Goal: Task Accomplishment & Management: Manage account settings

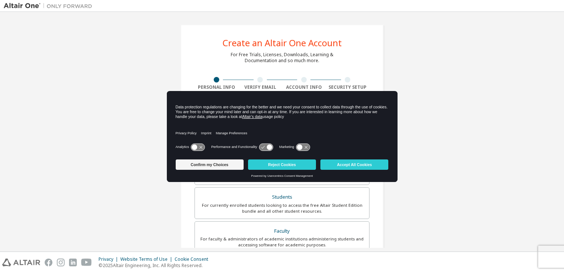
click at [434, 210] on div "Create an Altair One Account For Free Trials, Licenses, Downloads, Learning & D…" at bounding box center [282, 211] width 557 height 391
click at [294, 163] on button "Reject Cookies" at bounding box center [282, 164] width 68 height 10
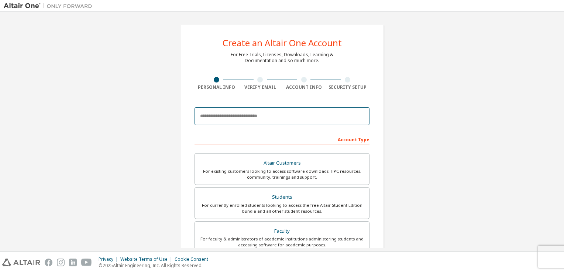
click at [278, 116] on input "email" at bounding box center [282, 116] width 175 height 18
type input "**********"
type input "****"
type input "******"
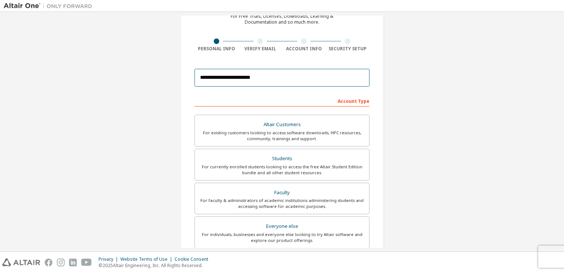
scroll to position [40, 0]
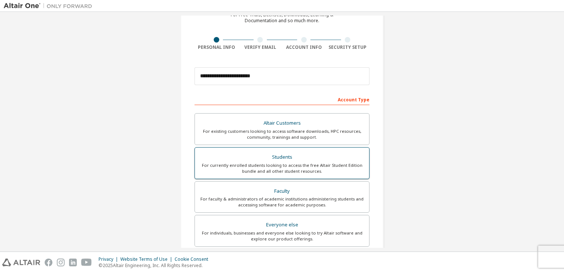
click at [310, 158] on div "Students" at bounding box center [281, 157] width 165 height 10
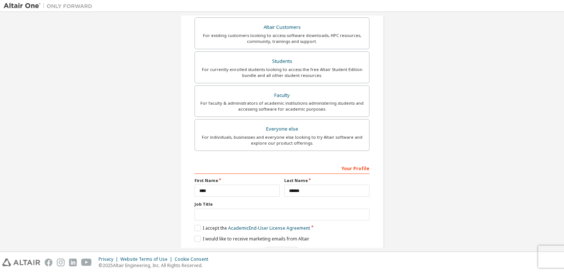
scroll to position [157, 0]
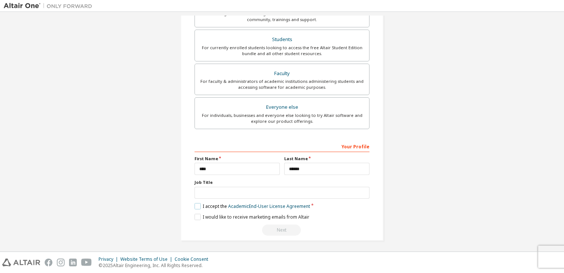
click at [197, 206] on label "I accept the Academic End-User License Agreement" at bounding box center [253, 206] width 116 height 6
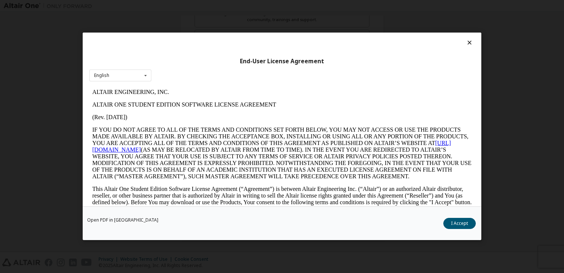
scroll to position [0, 0]
click at [459, 223] on button "I Accept" at bounding box center [460, 223] width 32 height 11
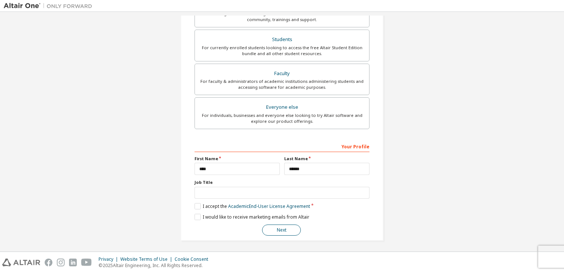
click at [275, 225] on button "Next" at bounding box center [281, 229] width 39 height 11
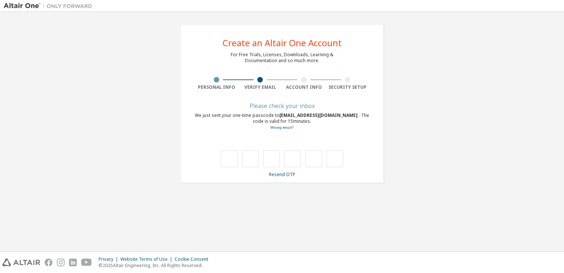
type input "*"
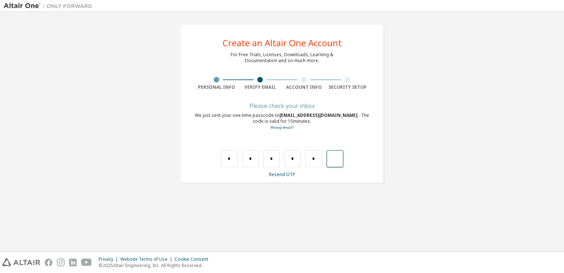
type input "*"
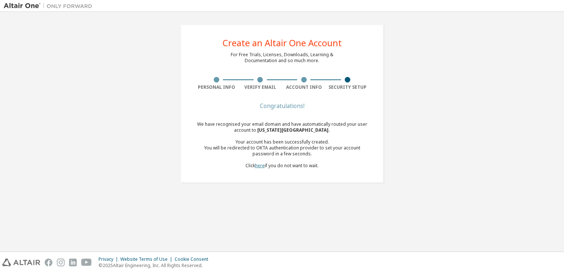
click at [260, 168] on link "here" at bounding box center [260, 165] width 10 height 6
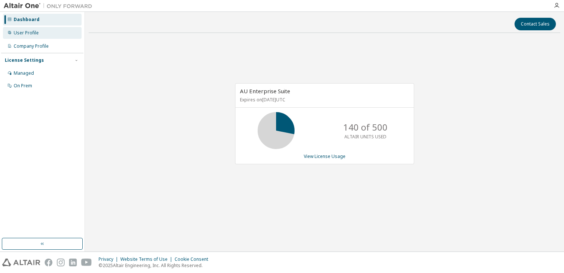
click at [45, 33] on div "User Profile" at bounding box center [42, 33] width 79 height 12
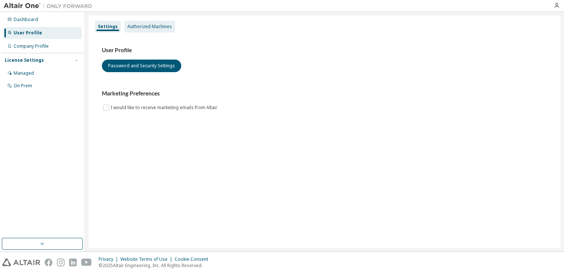
click at [145, 29] on div "Authorized Machines" at bounding box center [149, 27] width 45 height 6
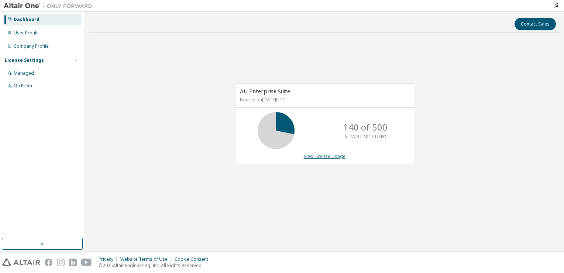
click at [318, 155] on link "View License Usage" at bounding box center [325, 156] width 42 height 6
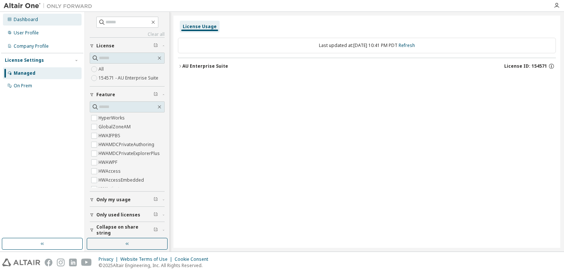
click at [39, 19] on div "Dashboard" at bounding box center [42, 20] width 79 height 12
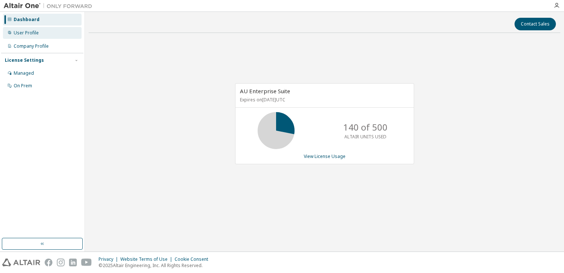
click at [43, 32] on div "User Profile" at bounding box center [42, 33] width 79 height 12
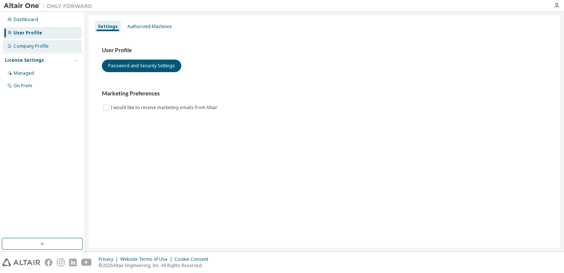
click at [51, 45] on div "Company Profile" at bounding box center [42, 46] width 79 height 12
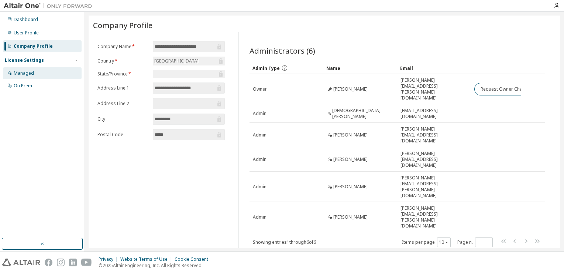
click at [45, 71] on div "Managed" at bounding box center [42, 73] width 79 height 12
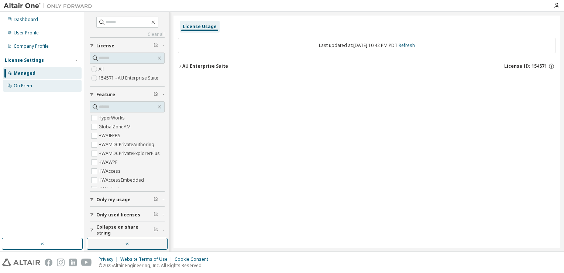
click at [40, 90] on div "On Prem" at bounding box center [42, 86] width 79 height 12
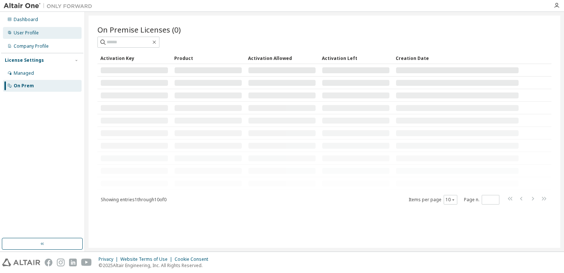
click at [51, 29] on div "User Profile" at bounding box center [42, 33] width 79 height 12
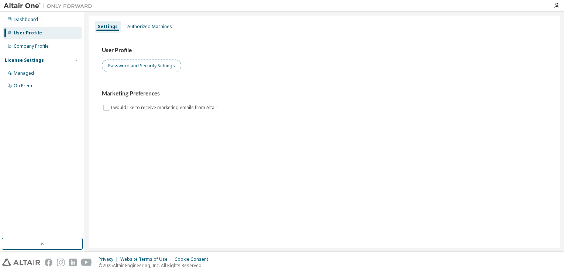
click at [143, 67] on button "Password and Security Settings" at bounding box center [141, 65] width 79 height 13
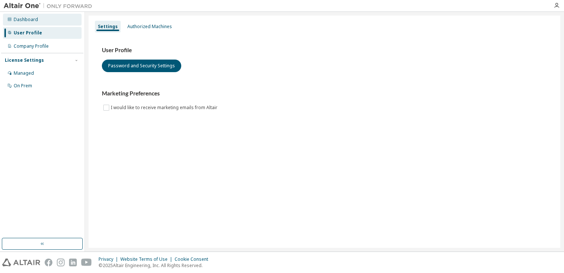
click at [22, 19] on div "Dashboard" at bounding box center [26, 20] width 24 height 6
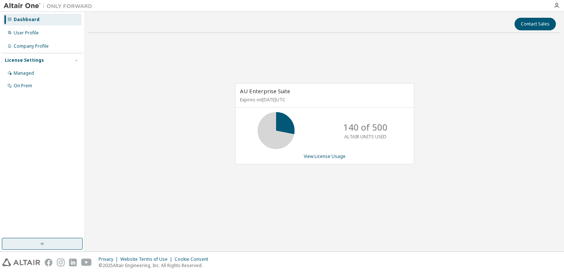
click at [68, 240] on button "button" at bounding box center [42, 243] width 81 height 12
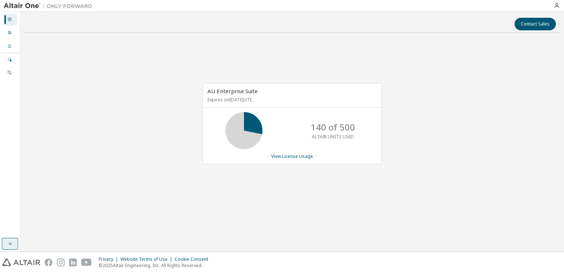
click at [68, 240] on div "Contact Sales AU Enterprise Suite Expires on October 13, 2025 UTC 140 of 500 AL…" at bounding box center [292, 132] width 537 height 232
click at [7, 242] on icon "button" at bounding box center [10, 243] width 6 height 6
